Goal: Task Accomplishment & Management: Complete application form

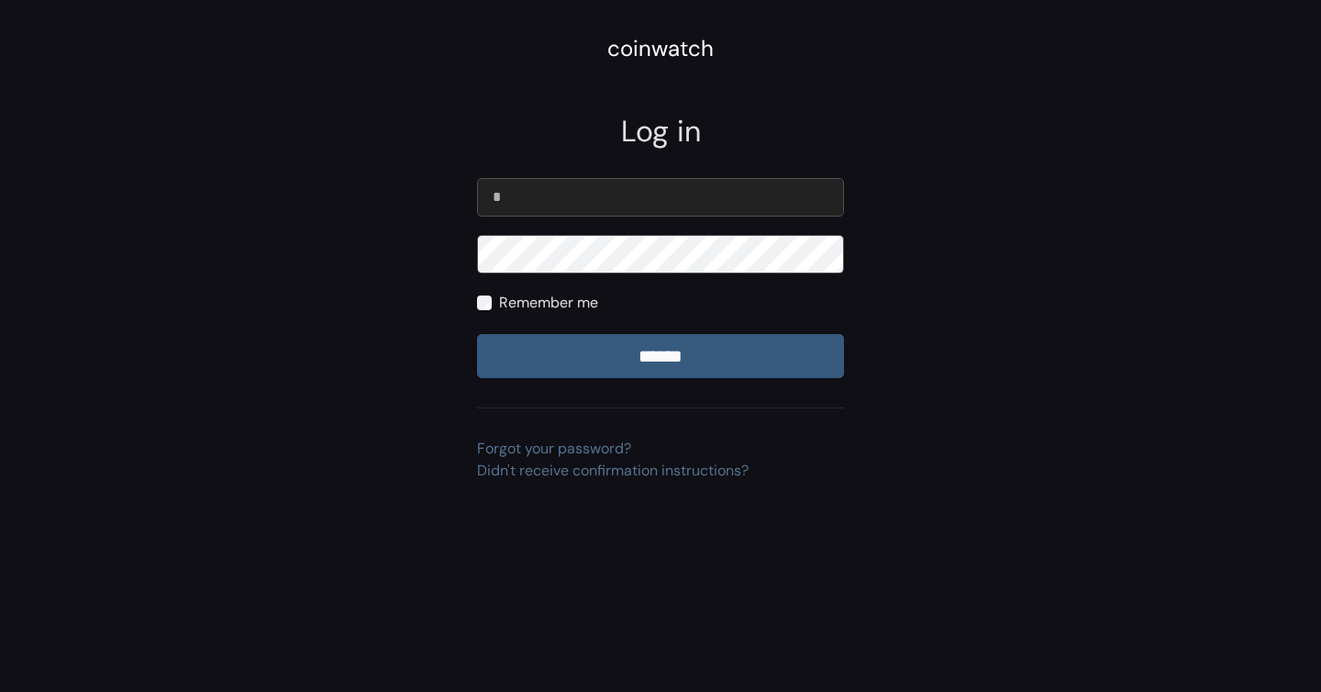
type input "*"
click at [602, 199] on input "*" at bounding box center [660, 197] width 367 height 39
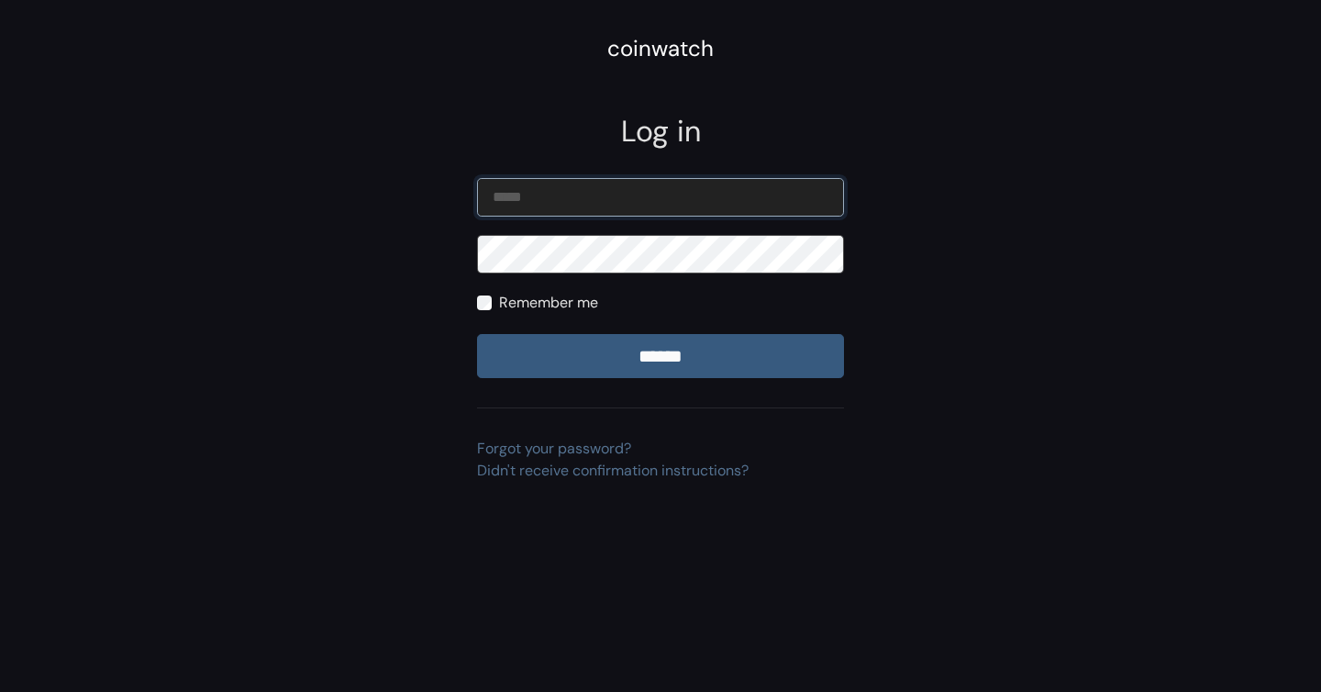
click at [791, 210] on input "email" at bounding box center [660, 197] width 367 height 39
type input "**********"
